Goal: Find contact information: Find contact information

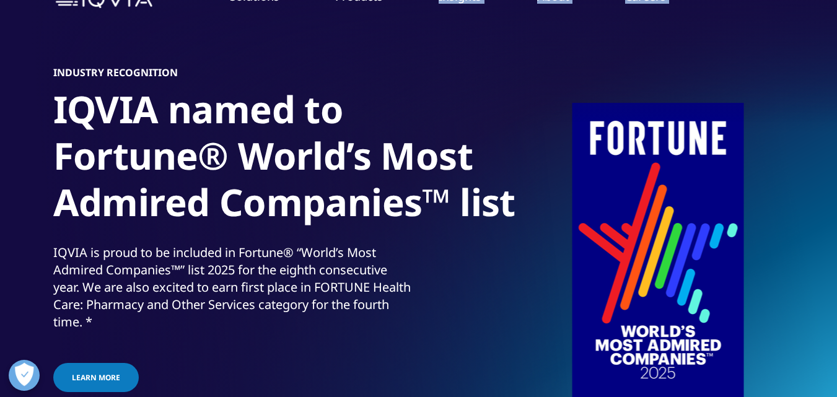
scroll to position [47, 0]
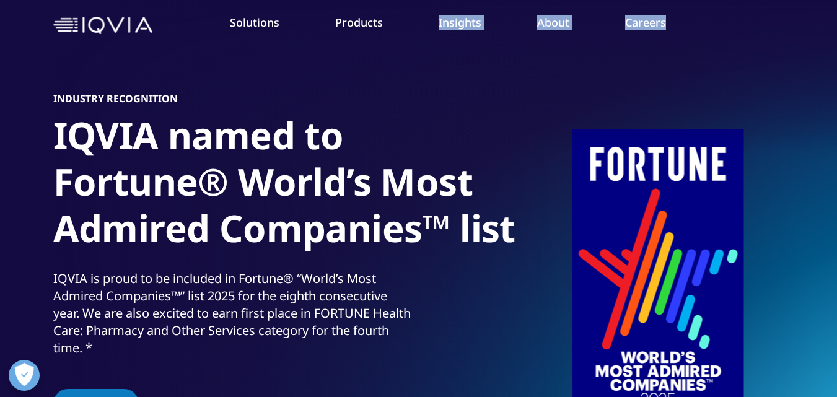
drag, startPoint x: 103, startPoint y: 105, endPoint x: 271, endPoint y: 76, distance: 170.3
click at [355, 20] on link "Products" at bounding box center [359, 22] width 48 height 15
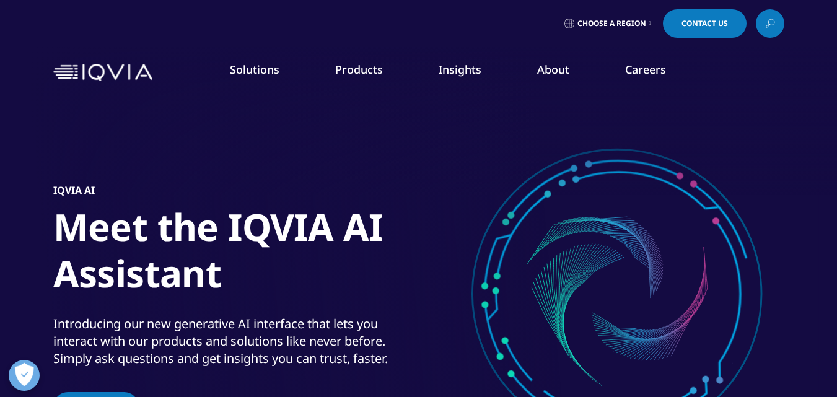
drag, startPoint x: 14, startPoint y: 150, endPoint x: 204, endPoint y: 354, distance: 278.6
click at [205, 356] on div "CLINICAL PRODUCTS Planning Suite Grant Plan Site Suite Clinical Trial Payments …" at bounding box center [418, 257] width 837 height 311
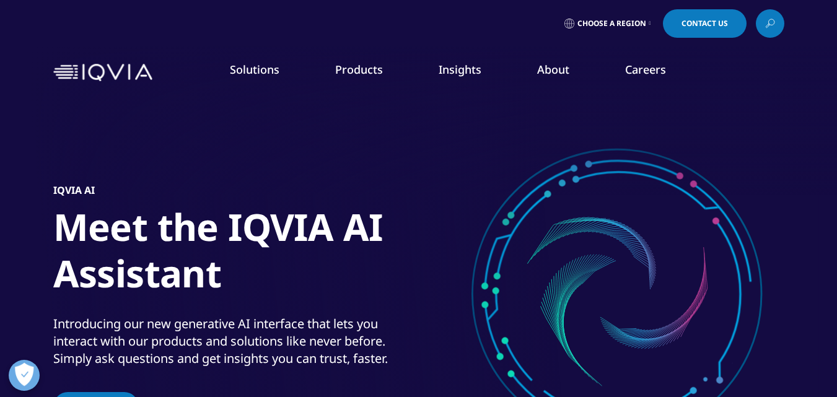
copy div "CLINICAL PRODUCTS Planning Suite Grant Plan Site Suite Clinical Trial Payments …"
